Goal: Contribute content: Contribute content

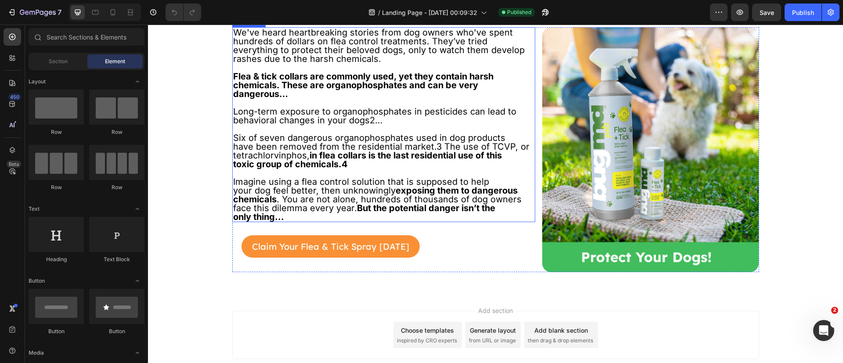
scroll to position [781, 0]
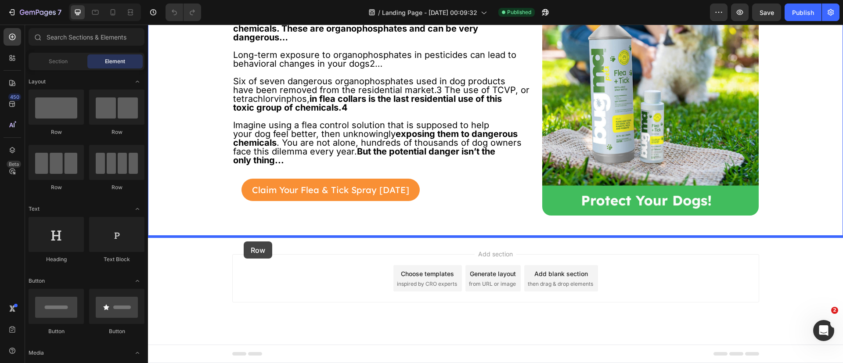
drag, startPoint x: 208, startPoint y: 136, endPoint x: 244, endPoint y: 242, distance: 111.3
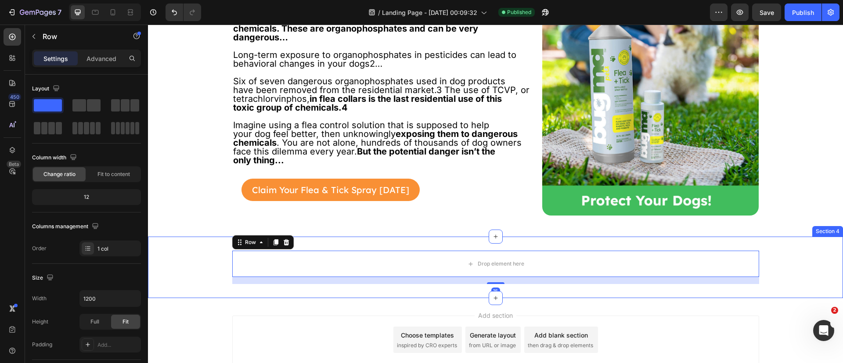
click at [188, 274] on div "Drop element here Row 16" at bounding box center [495, 267] width 695 height 33
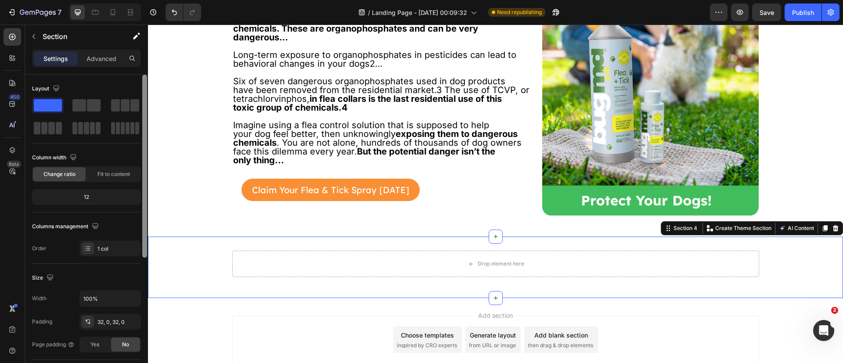
scroll to position [222, 0]
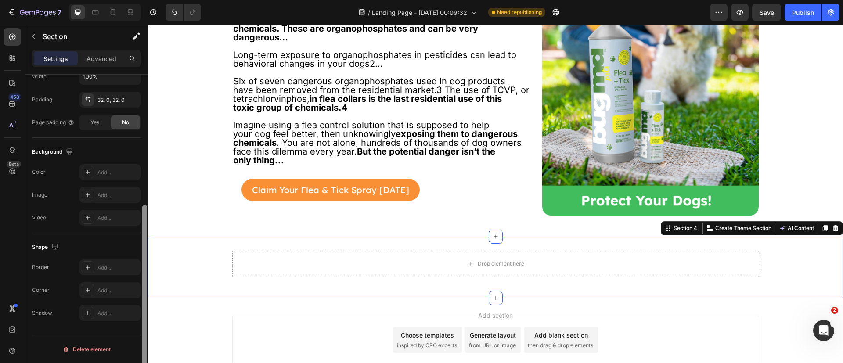
click at [146, 276] on div at bounding box center [144, 232] width 7 height 314
click at [87, 169] on icon at bounding box center [87, 172] width 7 height 7
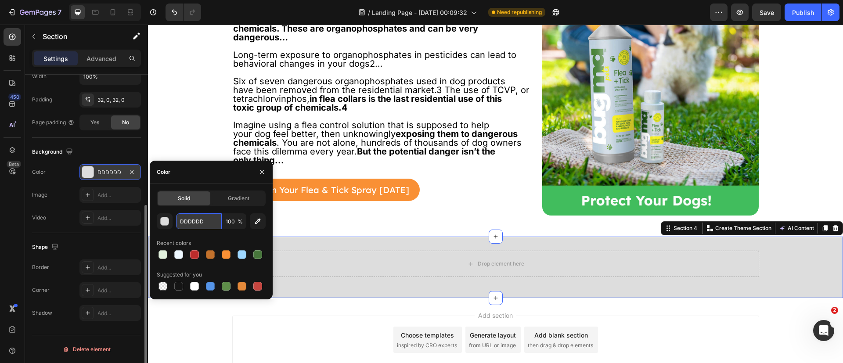
click at [191, 220] on input "DDDDDD" at bounding box center [199, 221] width 46 height 16
paste input "#E8F6F6"
type input "#E8F6F6"
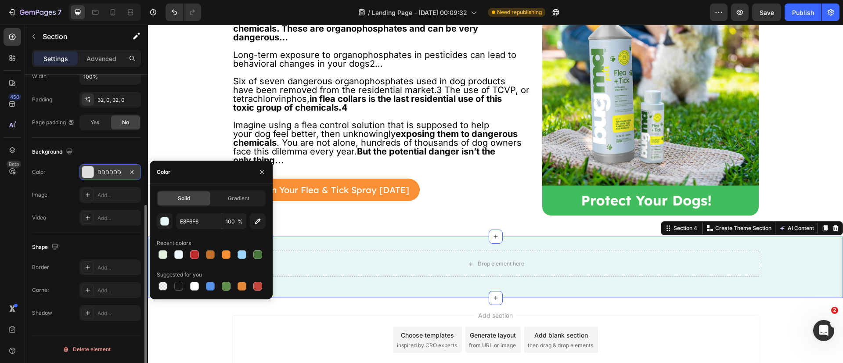
click at [0, 253] on div "450 Beta" at bounding box center [12, 194] width 25 height 339
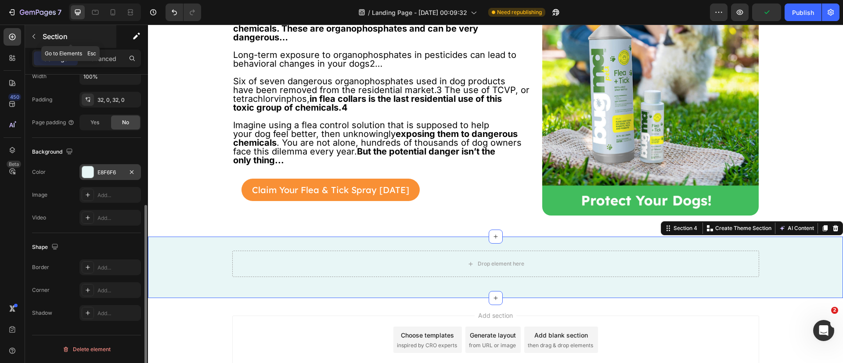
click at [34, 34] on icon "button" at bounding box center [33, 36] width 7 height 7
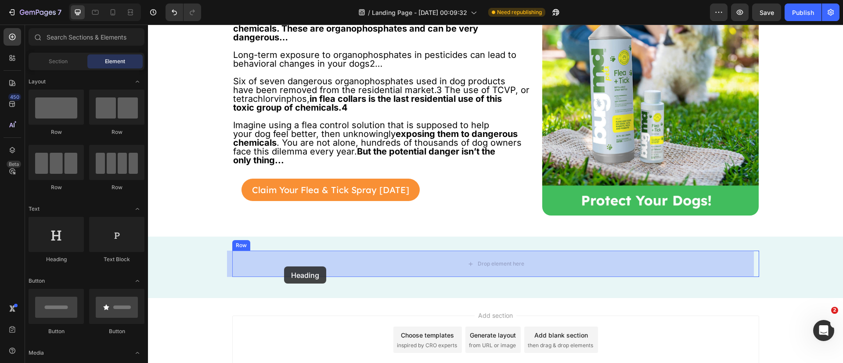
drag, startPoint x: 190, startPoint y: 275, endPoint x: 284, endPoint y: 267, distance: 94.8
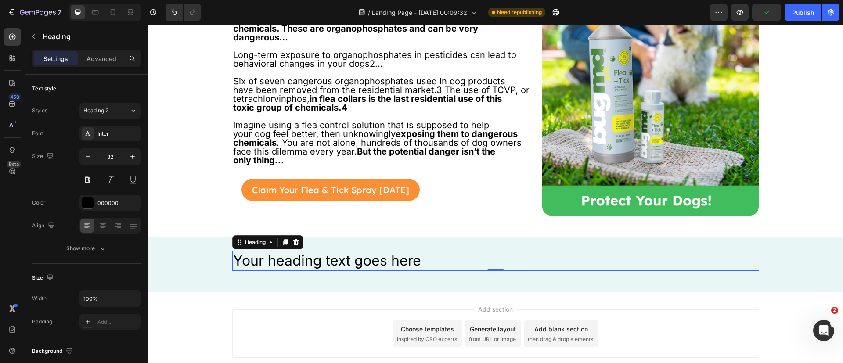
click at [282, 262] on h2 "Your heading text goes here" at bounding box center [495, 261] width 527 height 20
click at [282, 262] on p "Your heading text goes here" at bounding box center [495, 261] width 525 height 18
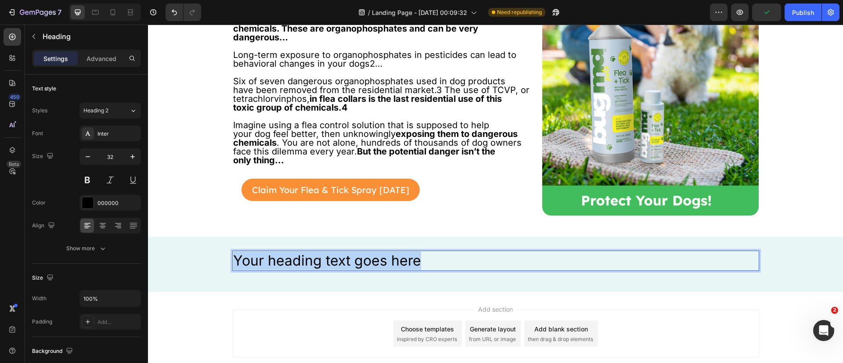
click at [282, 262] on p "Your heading text goes here" at bounding box center [495, 261] width 525 height 18
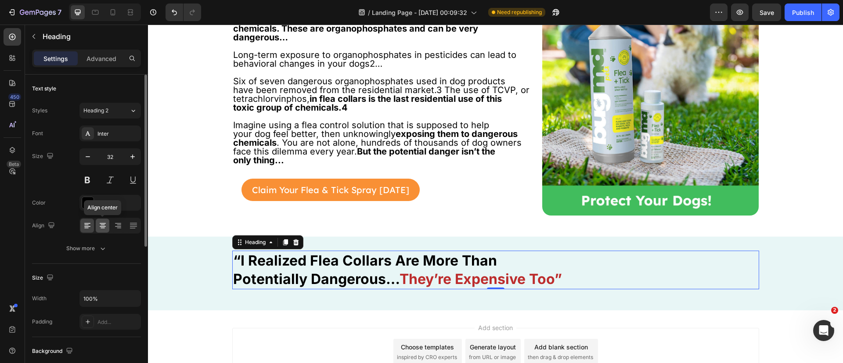
click at [102, 225] on icon at bounding box center [103, 225] width 4 height 1
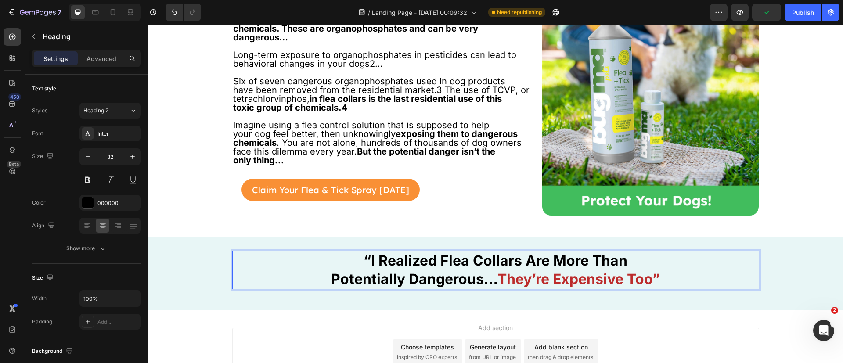
click at [498, 280] on strong "They’re Expensive Too”" at bounding box center [579, 279] width 163 height 17
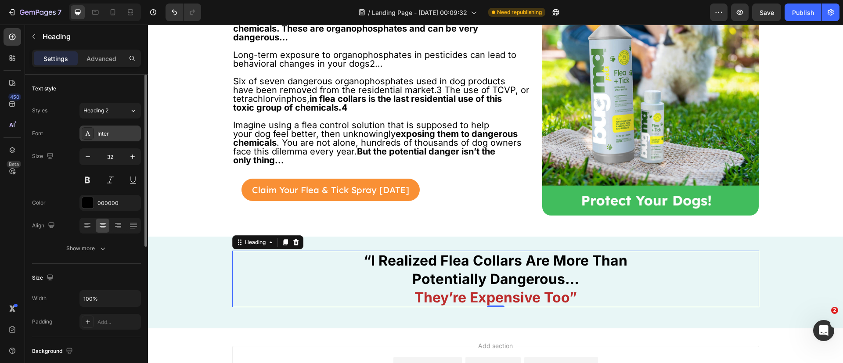
click at [92, 136] on div at bounding box center [88, 133] width 12 height 12
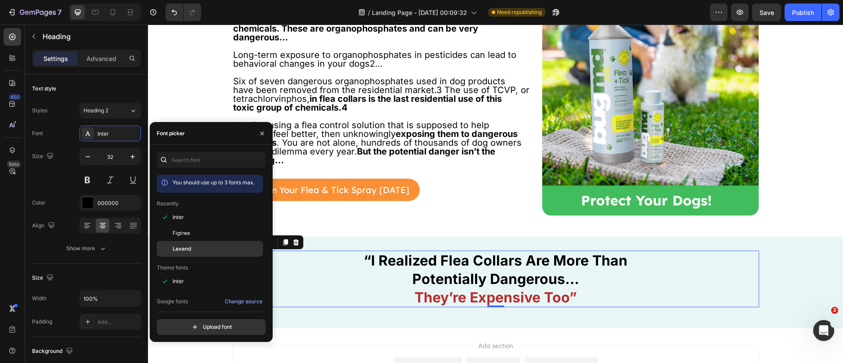
click at [176, 249] on span "Lexend" at bounding box center [182, 249] width 19 height 8
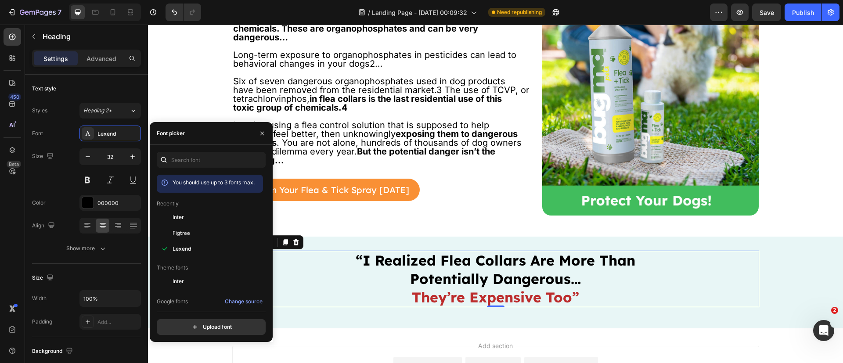
click at [7, 207] on div "450 Beta" at bounding box center [13, 164] width 18 height 272
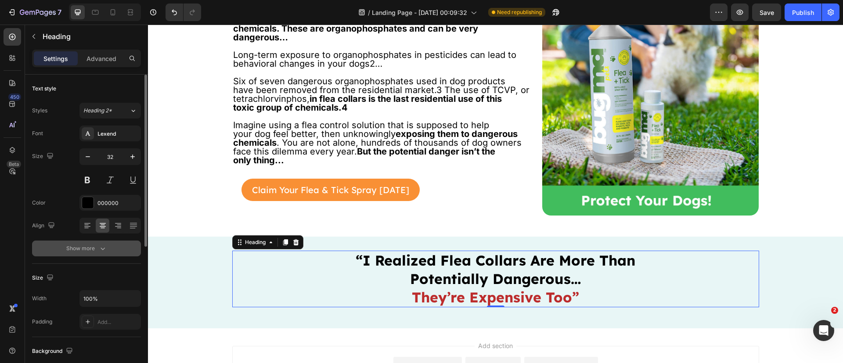
click at [90, 254] on button "Show more" at bounding box center [86, 249] width 109 height 16
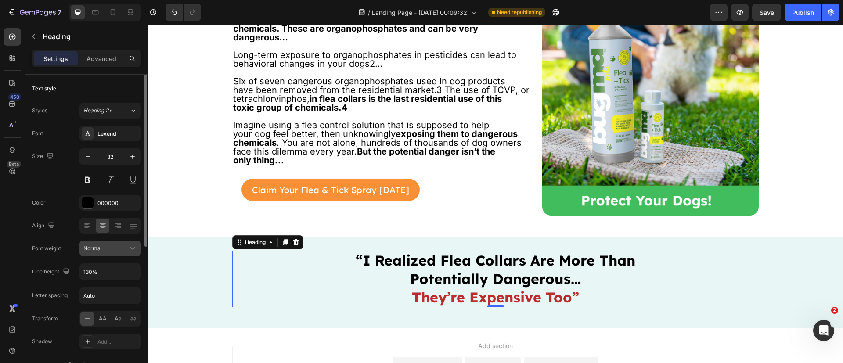
click at [110, 251] on div "Normal" at bounding box center [105, 249] width 45 height 8
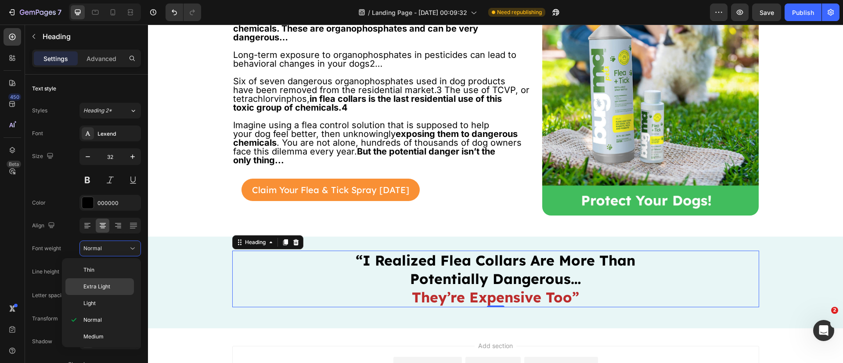
scroll to position [66, 0]
click at [102, 307] on p "Bold" at bounding box center [106, 304] width 47 height 8
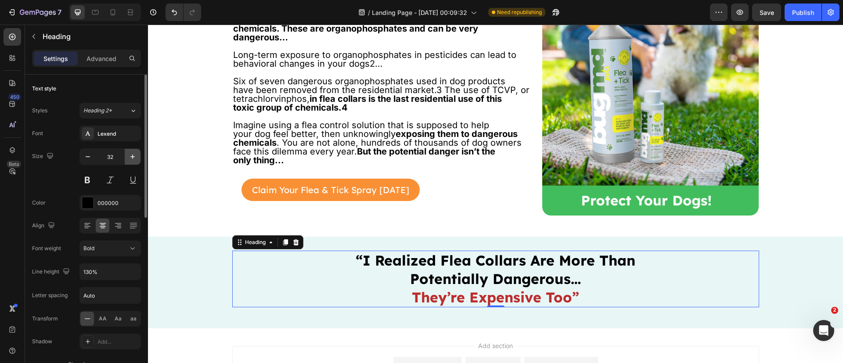
click at [134, 161] on icon "button" at bounding box center [132, 156] width 9 height 9
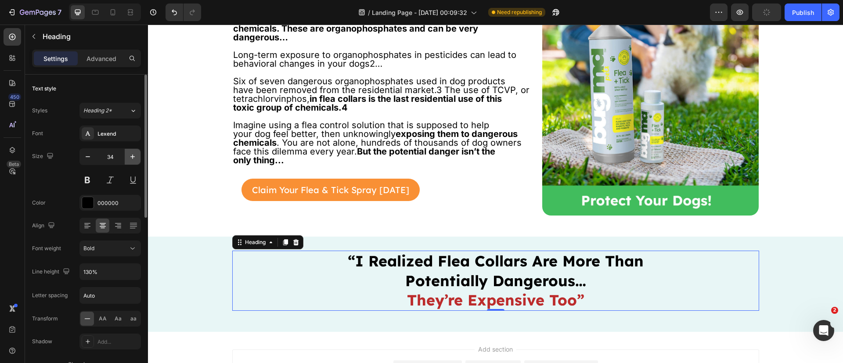
click at [134, 161] on icon "button" at bounding box center [132, 156] width 9 height 9
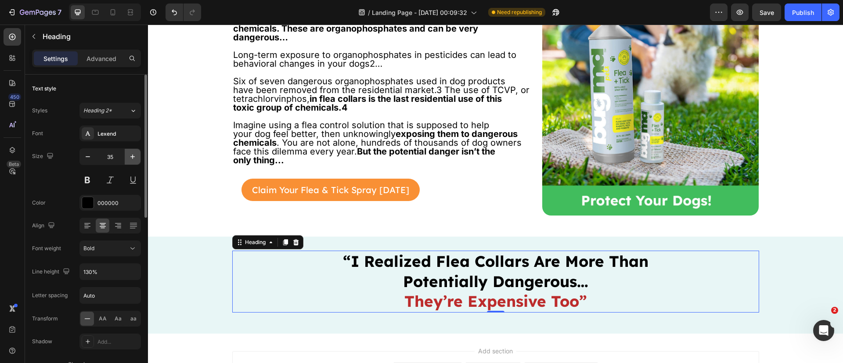
click at [134, 161] on icon "button" at bounding box center [132, 156] width 9 height 9
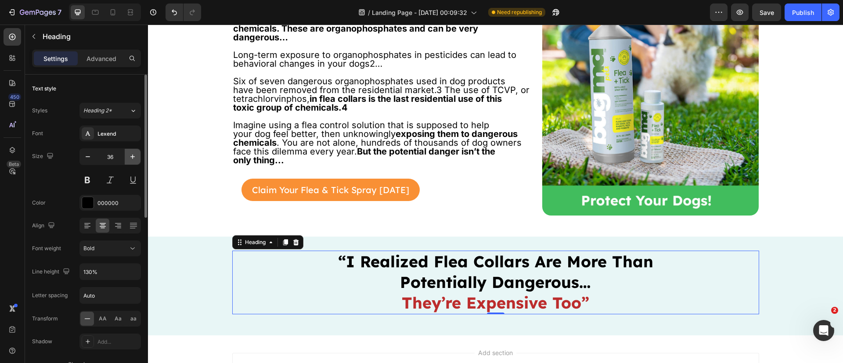
click at [134, 161] on icon "button" at bounding box center [132, 156] width 9 height 9
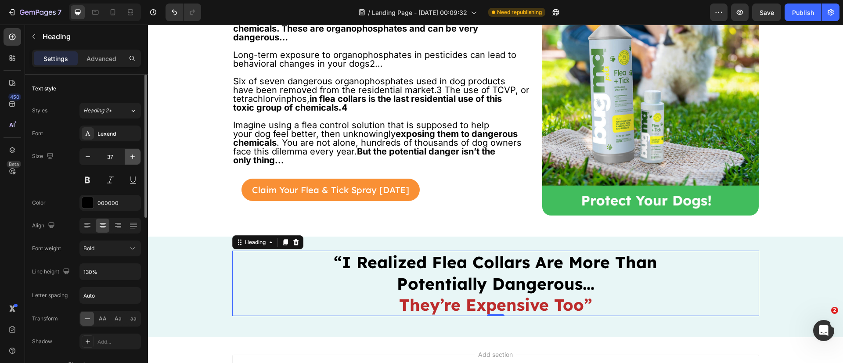
click at [134, 161] on icon "button" at bounding box center [132, 156] width 9 height 9
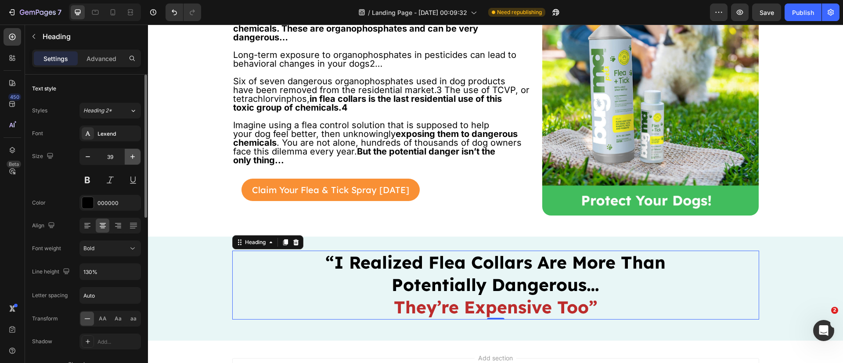
click at [134, 161] on icon "button" at bounding box center [132, 156] width 9 height 9
type input "40"
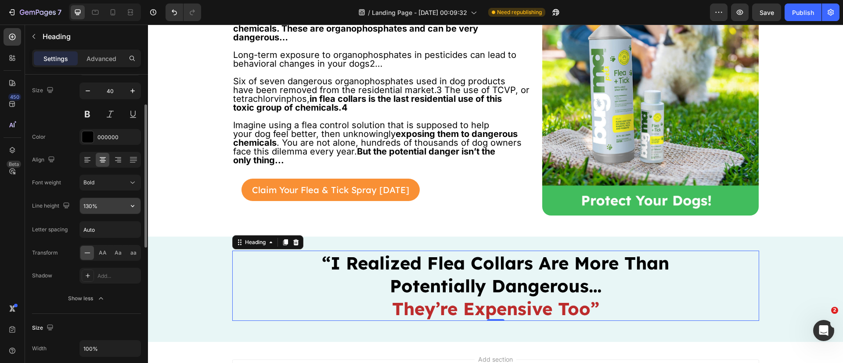
click at [92, 209] on input "130%" at bounding box center [110, 206] width 61 height 16
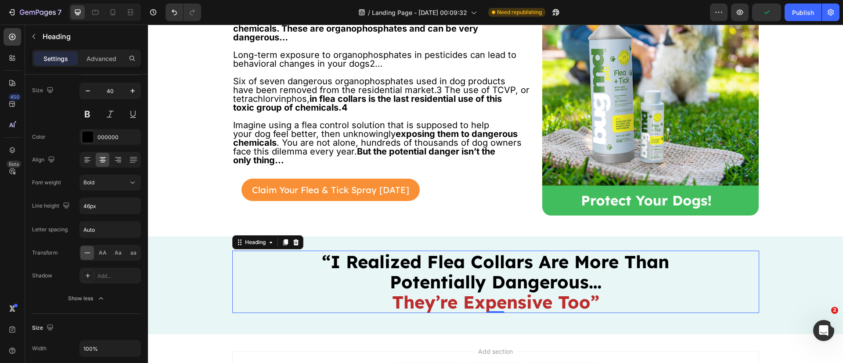
type input "46"
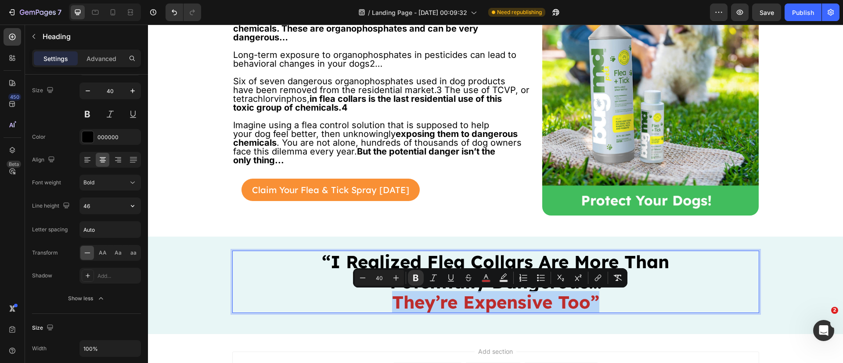
drag, startPoint x: 385, startPoint y: 305, endPoint x: 595, endPoint y: 302, distance: 210.4
click at [490, 282] on button "color" at bounding box center [486, 278] width 16 height 16
type input "BC2C2C"
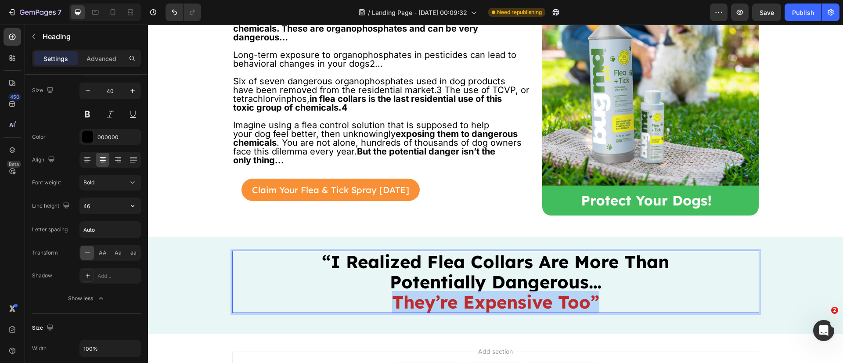
click at [434, 308] on strong "They’re Expensive Too”" at bounding box center [495, 302] width 207 height 22
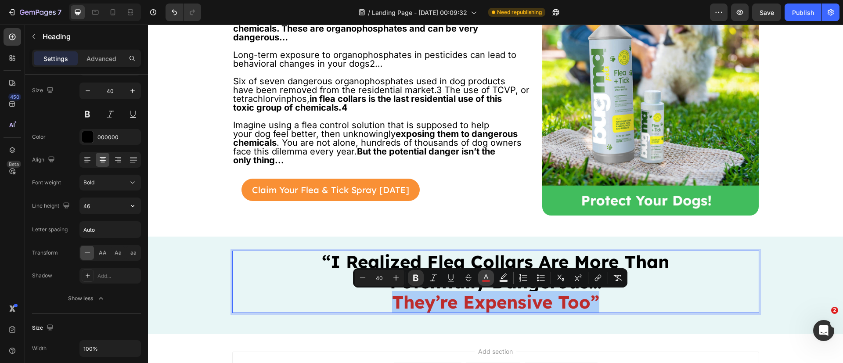
click at [482, 281] on icon "Editor contextual toolbar" at bounding box center [486, 278] width 9 height 9
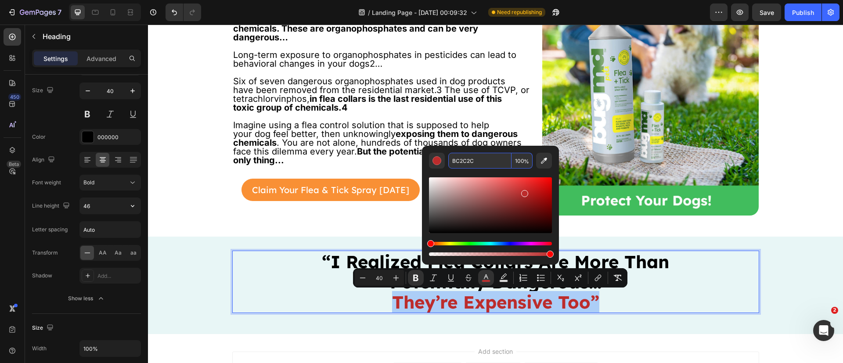
click at [461, 161] on input "BC2C2C" at bounding box center [479, 161] width 63 height 16
paste input "#47763B"
type input "47763B"
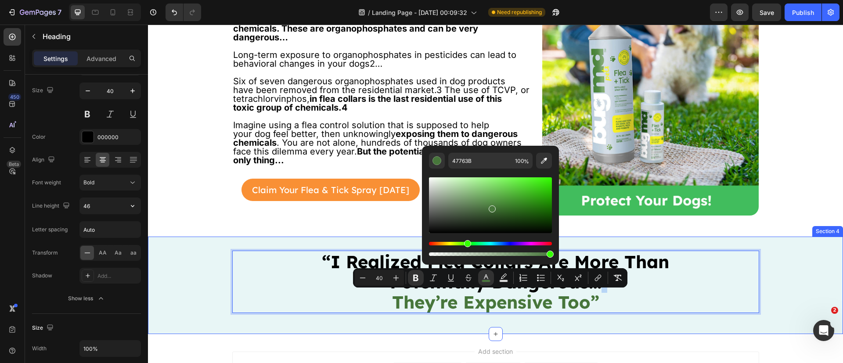
click at [198, 255] on div "“I Realized Flea Collars Are More Than Potentially Dangerous… They’re Expensive…" at bounding box center [495, 285] width 695 height 69
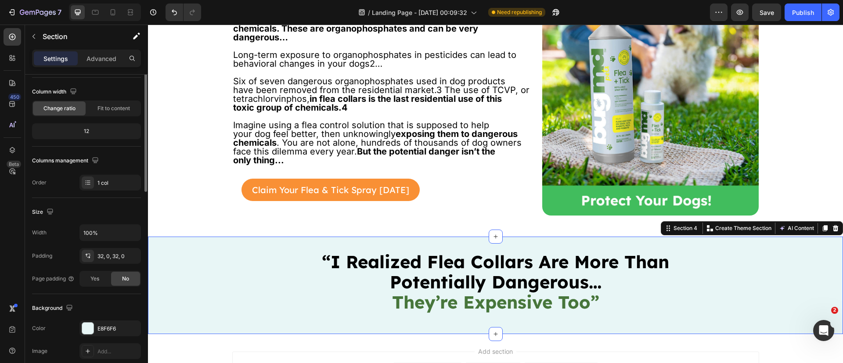
scroll to position [0, 0]
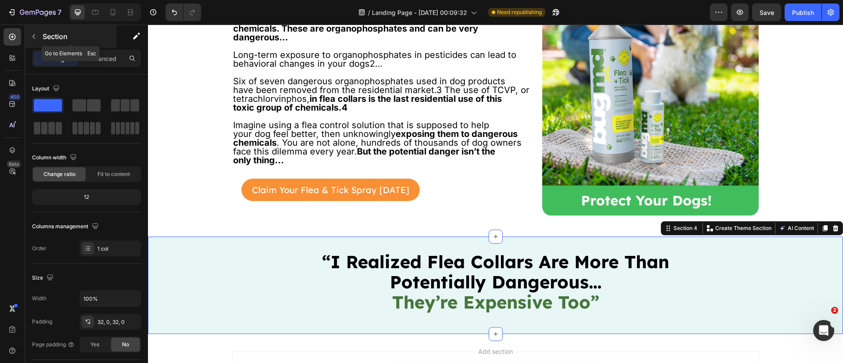
click at [35, 36] on icon "button" at bounding box center [33, 36] width 7 height 7
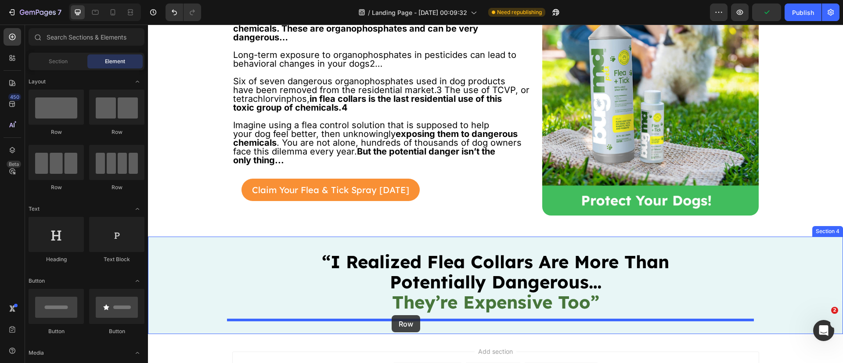
drag, startPoint x: 253, startPoint y: 139, endPoint x: 392, endPoint y: 315, distance: 224.2
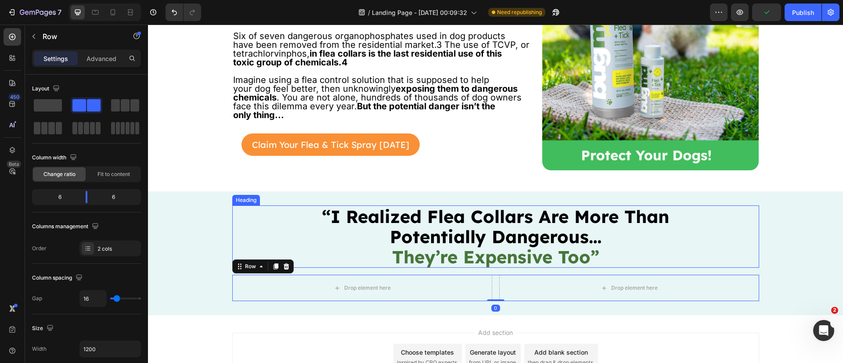
scroll to position [847, 0]
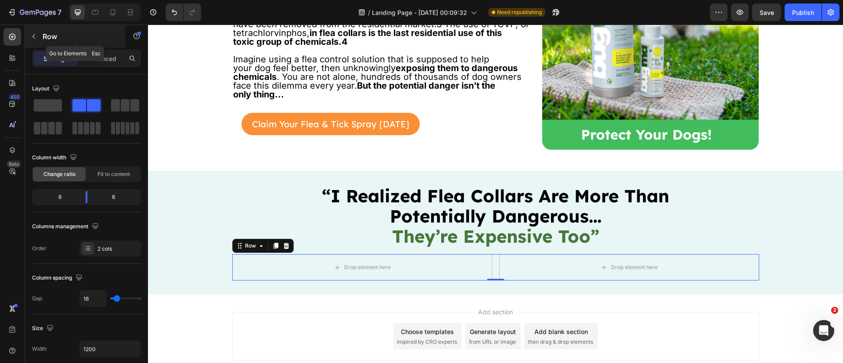
click at [40, 31] on button "button" at bounding box center [34, 36] width 14 height 14
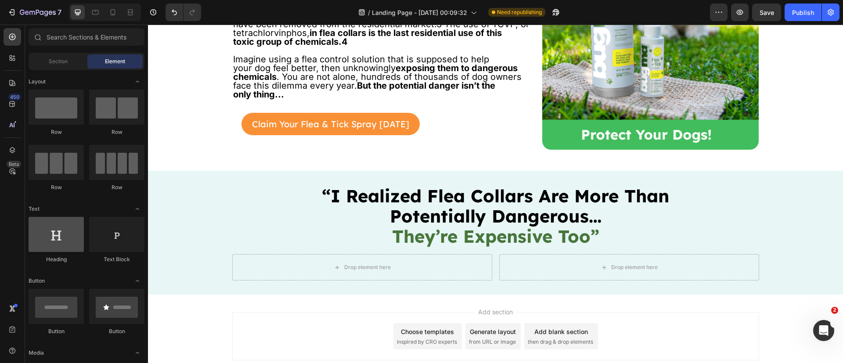
scroll to position [132, 0]
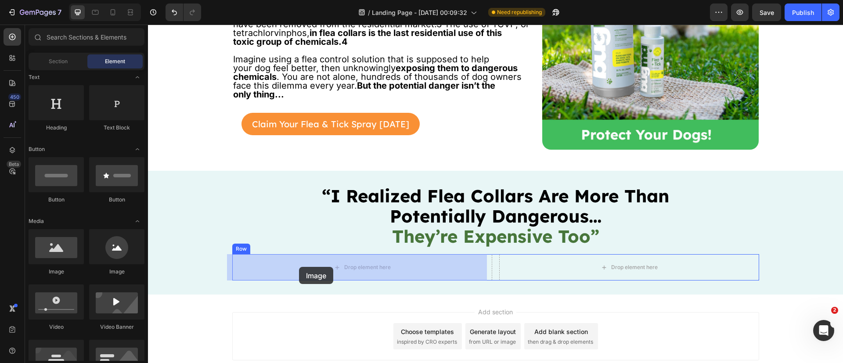
drag, startPoint x: 208, startPoint y: 284, endPoint x: 299, endPoint y: 267, distance: 92.4
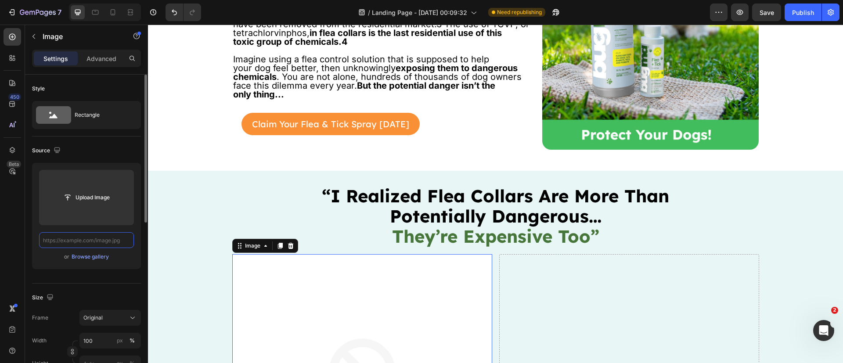
scroll to position [0, 0]
paste input "[URL][DOMAIN_NAME]"
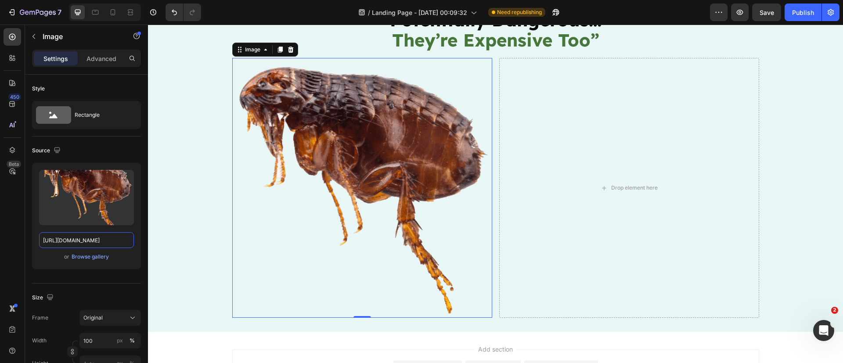
scroll to position [1045, 0]
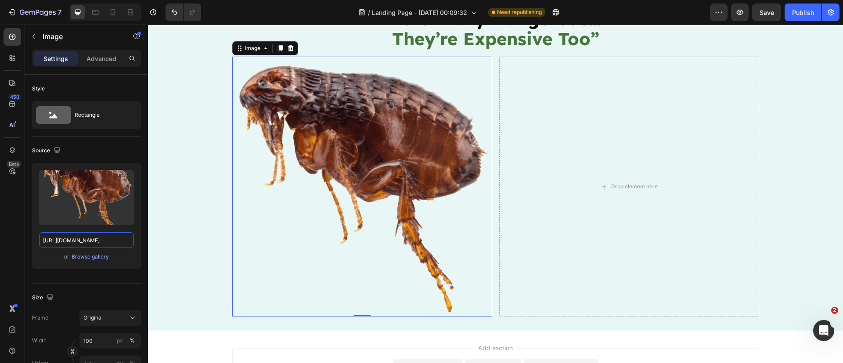
type input "[URL][DOMAIN_NAME]"
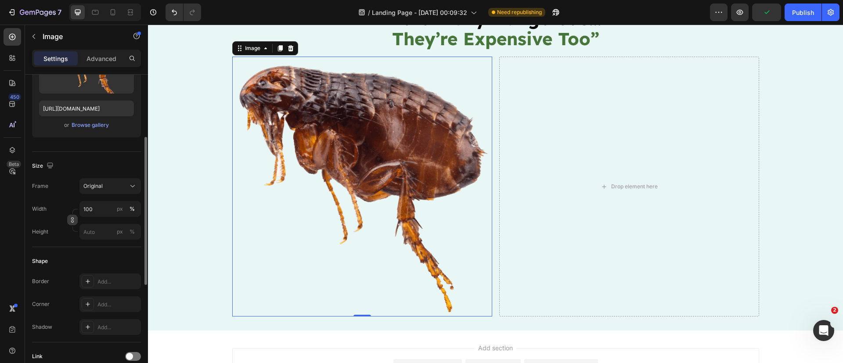
click at [75, 217] on icon "button" at bounding box center [72, 220] width 6 height 6
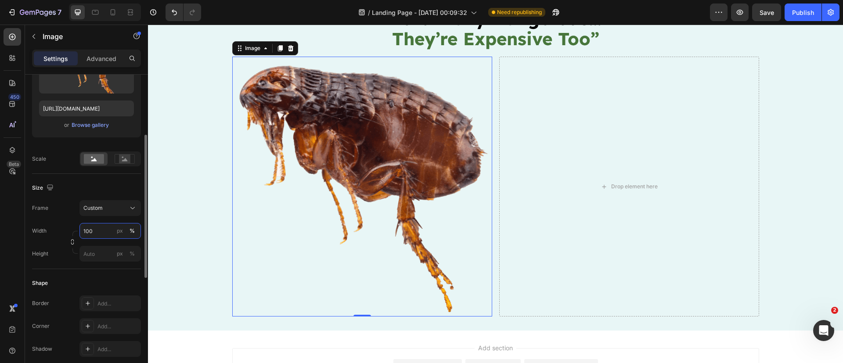
click at [96, 238] on input "100" at bounding box center [109, 231] width 61 height 16
drag, startPoint x: 97, startPoint y: 238, endPoint x: 94, endPoint y: 231, distance: 7.4
click at [95, 233] on input "100" at bounding box center [109, 231] width 61 height 16
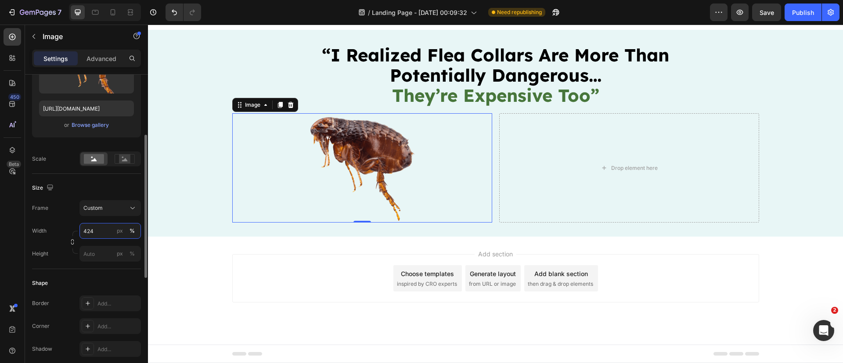
scroll to position [1045, 0]
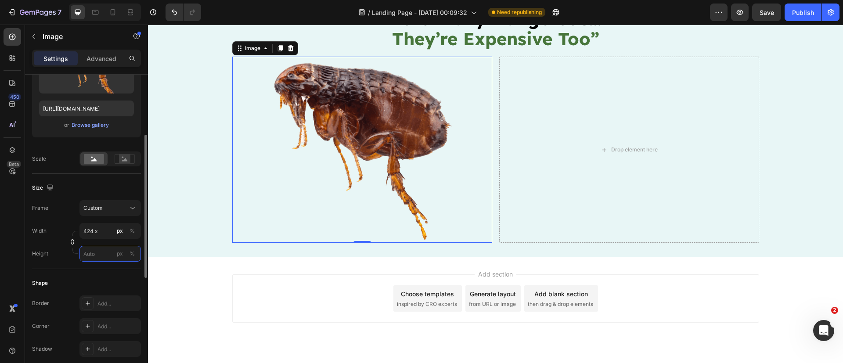
type input "424"
click at [94, 250] on input "px %" at bounding box center [109, 254] width 61 height 16
type input "424"
click at [488, 240] on div "Image 0 Drop element here Row" at bounding box center [495, 150] width 527 height 186
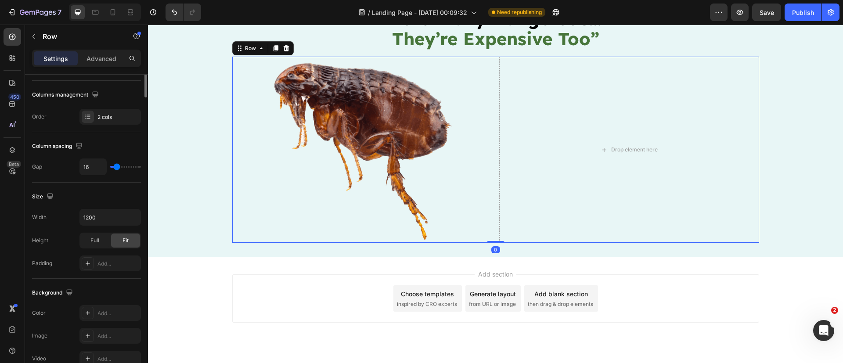
scroll to position [0, 0]
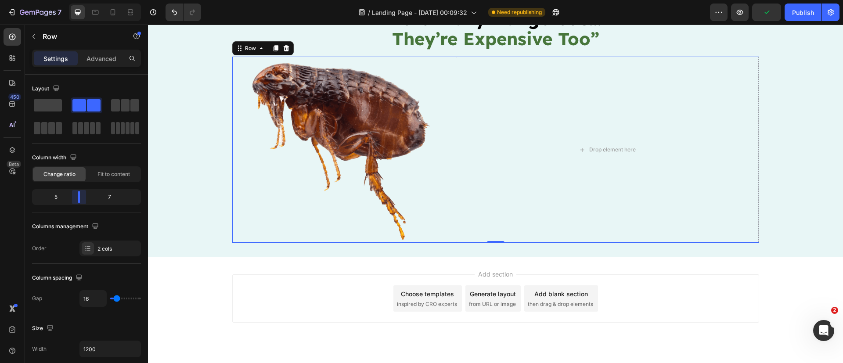
drag, startPoint x: 87, startPoint y: 195, endPoint x: 79, endPoint y: 194, distance: 7.2
click at [79, 0] on body "7 Version history / Landing Page - [DATE] 00:09:32 Need republishing Preview Pu…" at bounding box center [421, 0] width 843 height 0
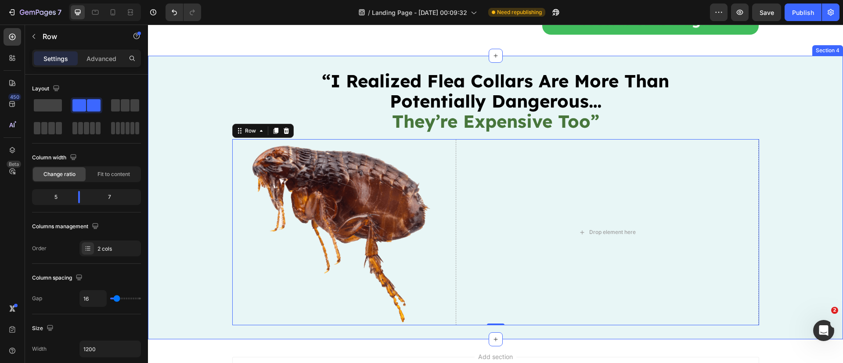
scroll to position [979, 0]
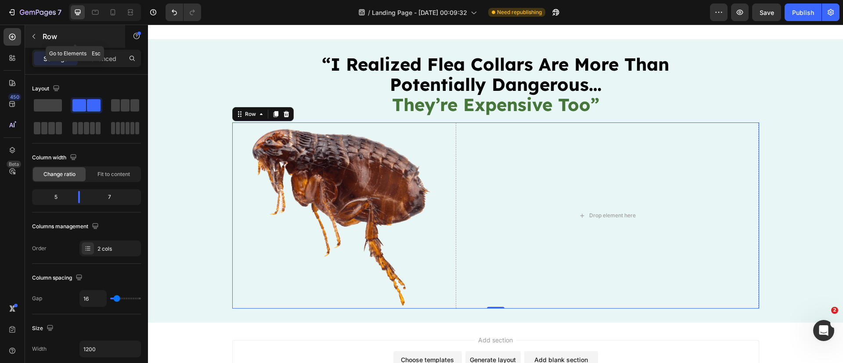
click at [33, 35] on icon "button" at bounding box center [33, 36] width 7 height 7
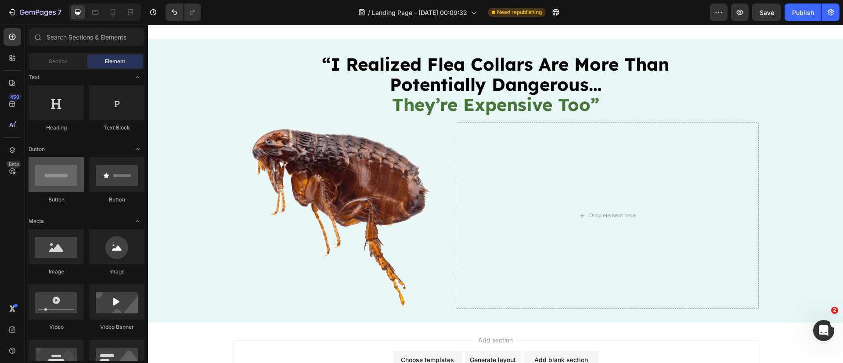
scroll to position [0, 0]
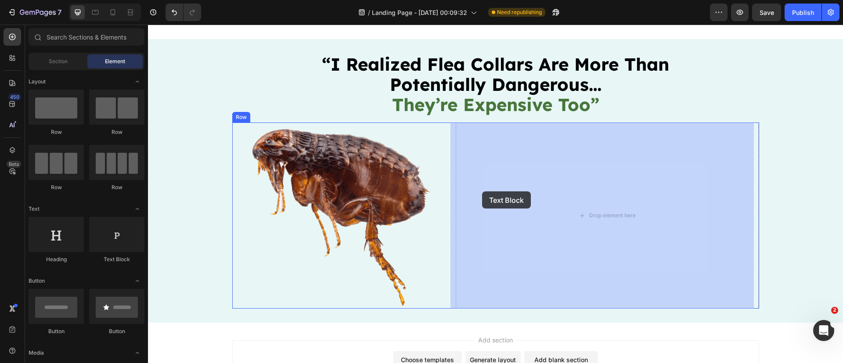
drag, startPoint x: 268, startPoint y: 260, endPoint x: 482, endPoint y: 192, distance: 225.2
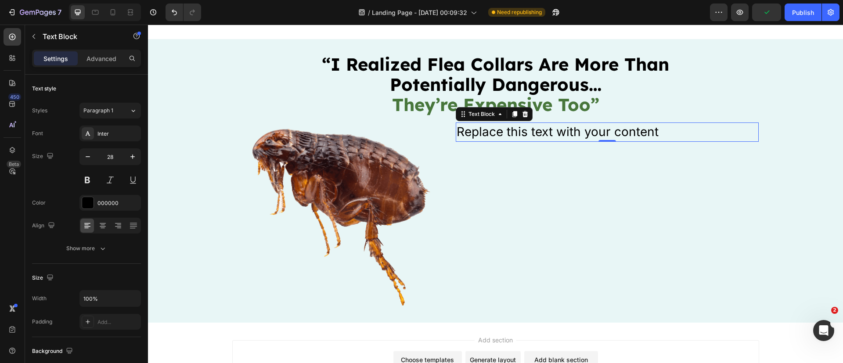
click at [527, 127] on div "Replace this text with your content" at bounding box center [608, 132] width 304 height 19
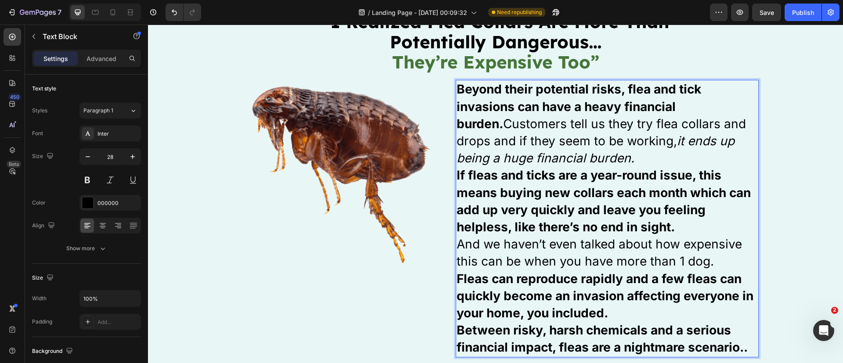
scroll to position [1022, 0]
click at [98, 133] on div "Inter" at bounding box center [118, 134] width 41 height 8
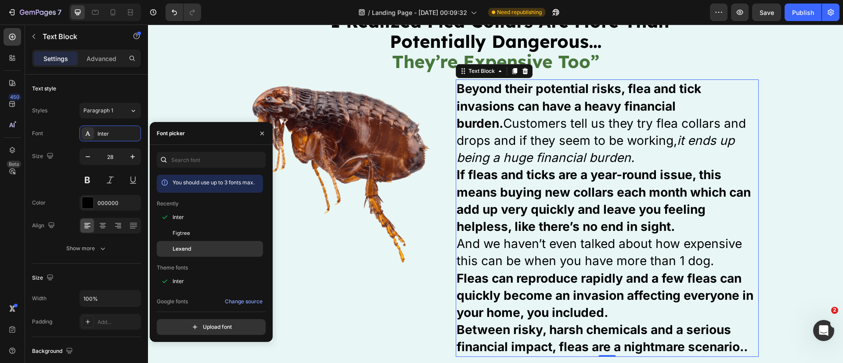
click at [185, 253] on div "Lexend" at bounding box center [210, 249] width 106 height 16
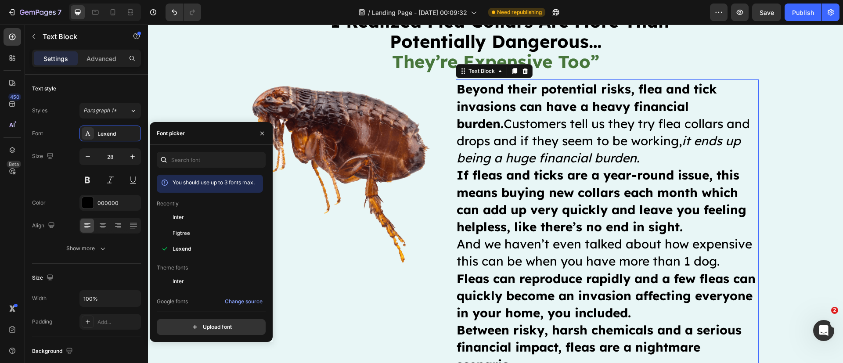
click at [0, 217] on div "450 Beta" at bounding box center [12, 194] width 25 height 339
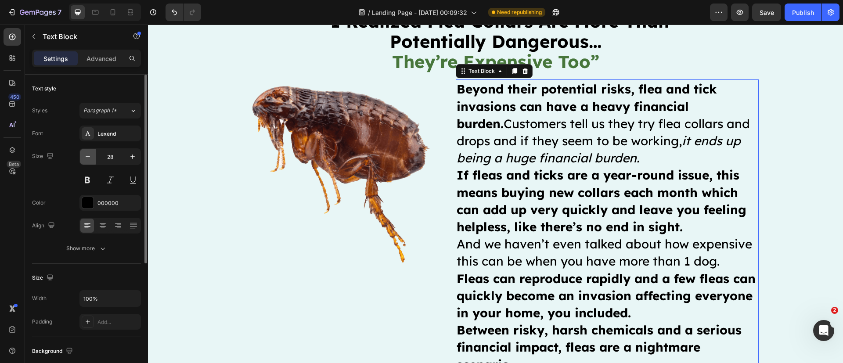
click at [88, 162] on button "button" at bounding box center [88, 157] width 16 height 16
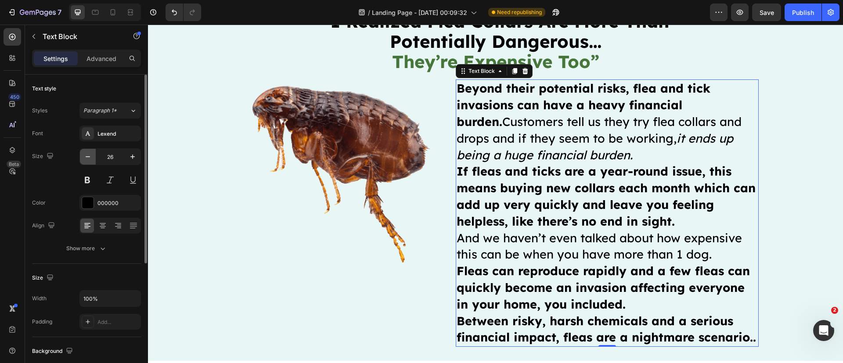
click at [88, 162] on button "button" at bounding box center [88, 157] width 16 height 16
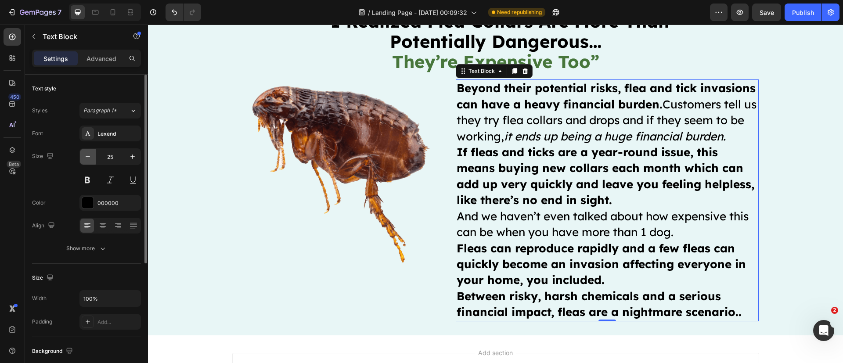
click at [88, 162] on button "button" at bounding box center [88, 157] width 16 height 16
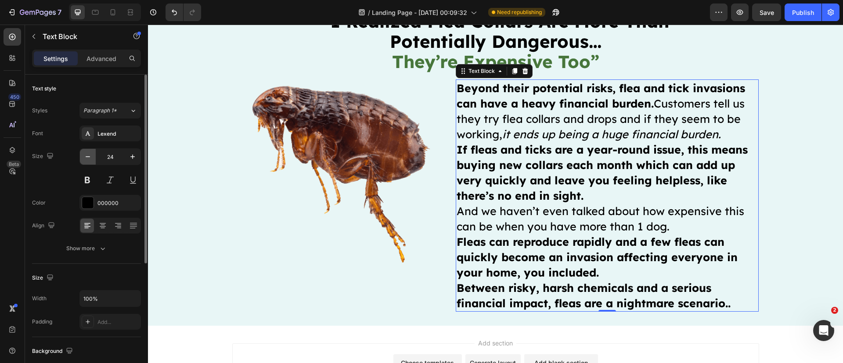
click at [88, 162] on button "button" at bounding box center [88, 157] width 16 height 16
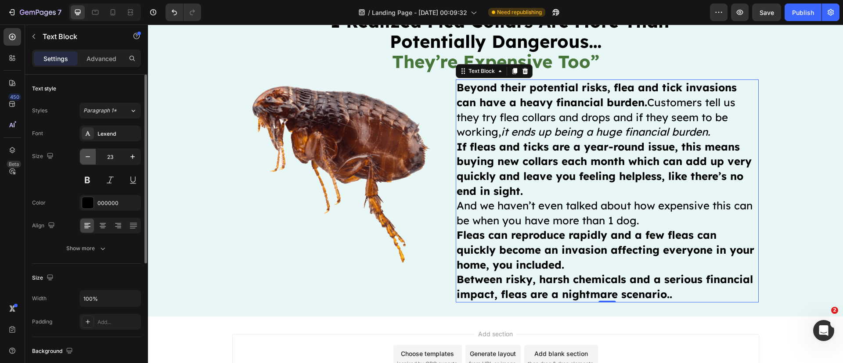
click at [88, 162] on button "button" at bounding box center [88, 157] width 16 height 16
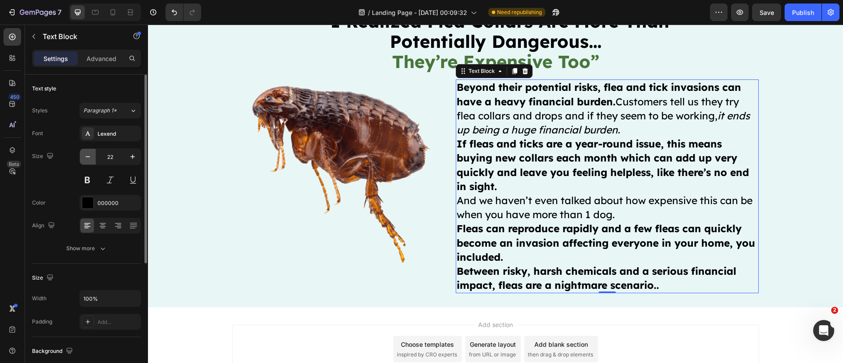
click at [88, 162] on button "button" at bounding box center [88, 157] width 16 height 16
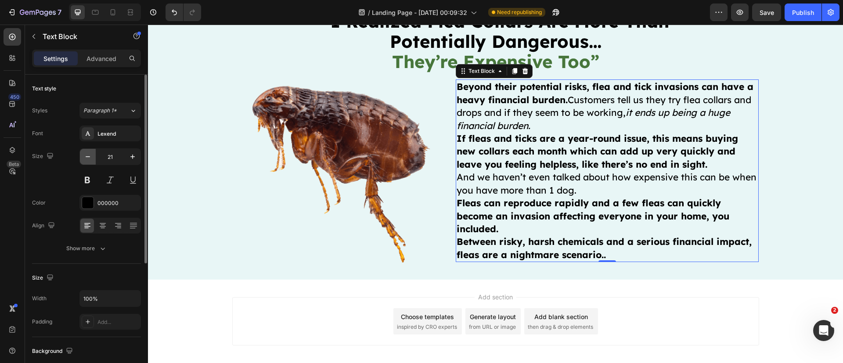
click at [88, 162] on button "button" at bounding box center [88, 157] width 16 height 16
type input "20"
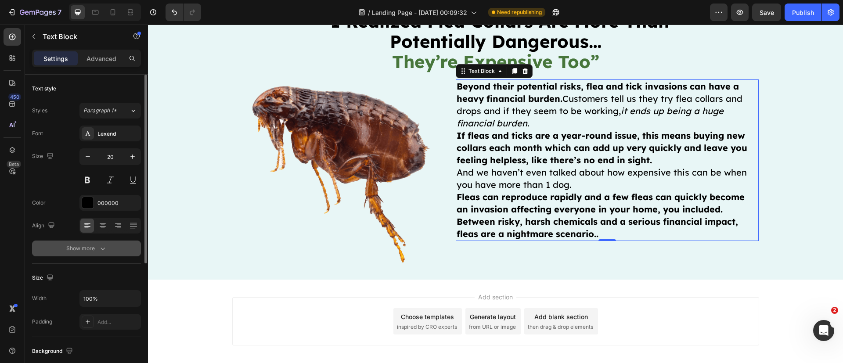
click at [98, 248] on icon "button" at bounding box center [102, 248] width 9 height 9
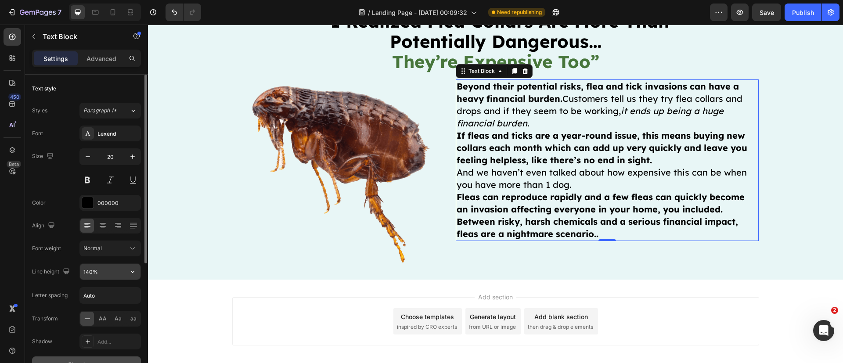
click at [103, 274] on input "140%" at bounding box center [110, 272] width 61 height 16
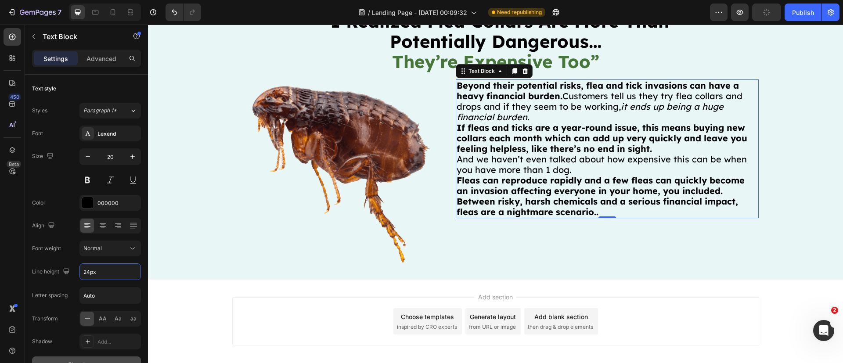
type input "24"
click at [15, 250] on div "450 Beta" at bounding box center [13, 164] width 18 height 272
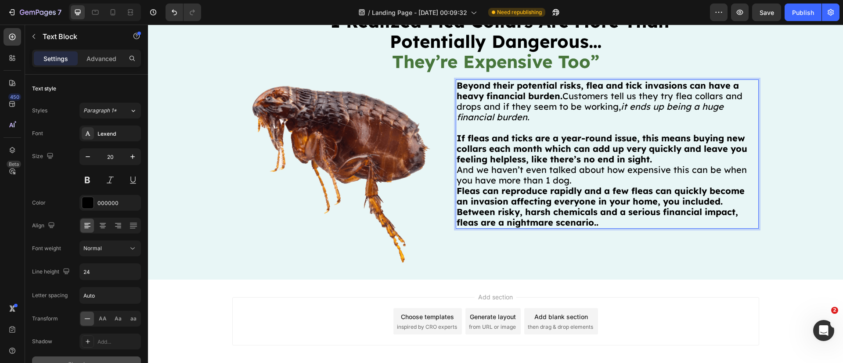
click at [649, 165] on p "And we haven’t even talked about how expensive this can be when you have more t…" at bounding box center [608, 175] width 302 height 21
click at [650, 155] on p "If fleas and ticks are a year-round issue, this means buying new collars each m…" at bounding box center [608, 149] width 302 height 32
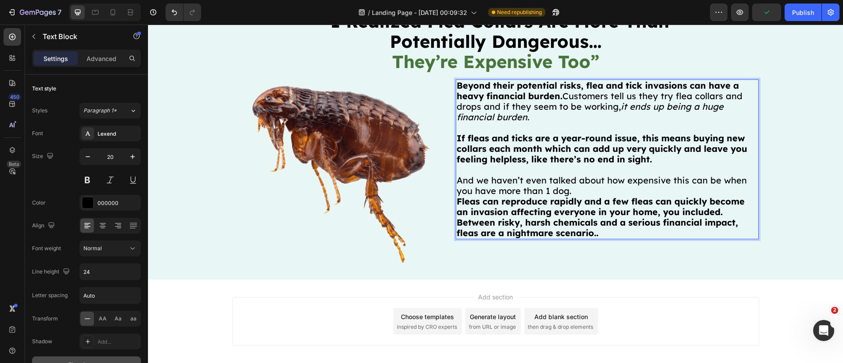
click at [567, 192] on p "And we haven’t even talked about how expensive this can be when you have more t…" at bounding box center [608, 185] width 302 height 21
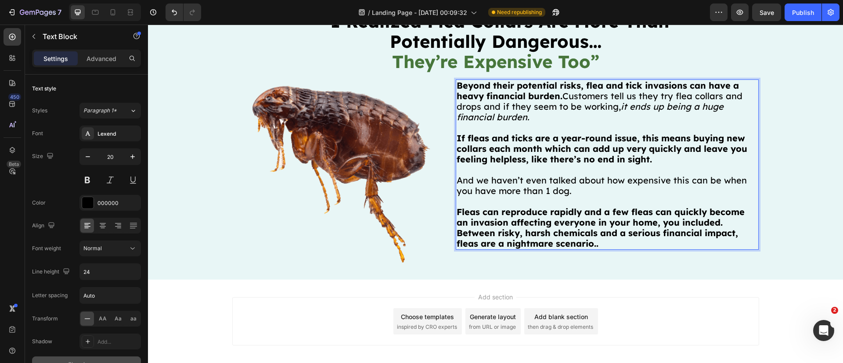
click at [723, 223] on p "Fleas can reproduce rapidly and a few fleas can quickly become an invasion affe…" at bounding box center [608, 217] width 302 height 21
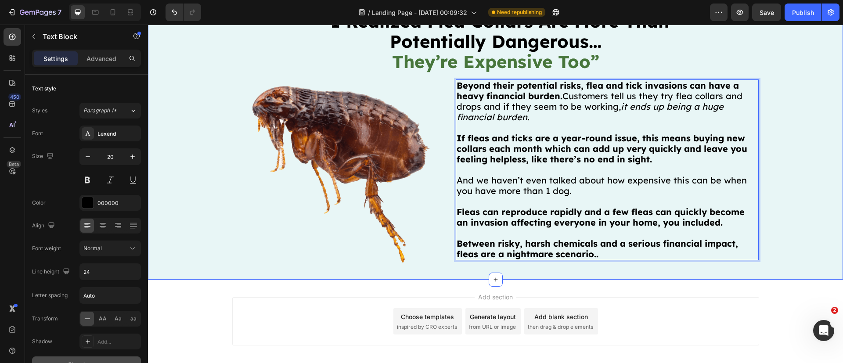
click at [351, 278] on div "⁠⁠⁠⁠⁠⁠⁠ “I Realized Flea Collars Are More Than Potentially Dangerous… They’re E…" at bounding box center [495, 138] width 695 height 284
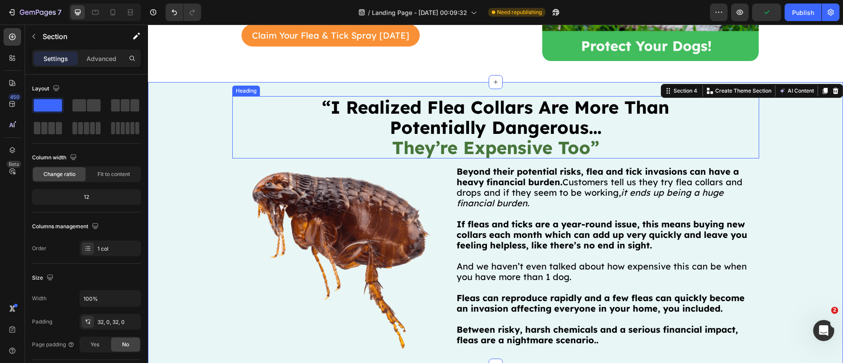
scroll to position [956, 0]
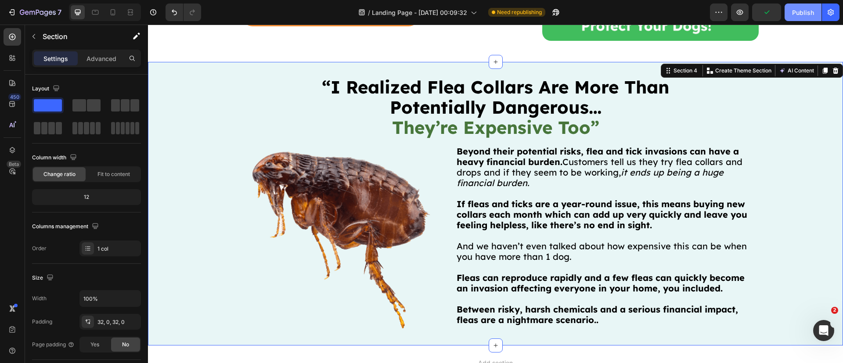
click at [803, 4] on button "Publish" at bounding box center [803, 13] width 37 height 18
